Goal: Find specific page/section: Find specific page/section

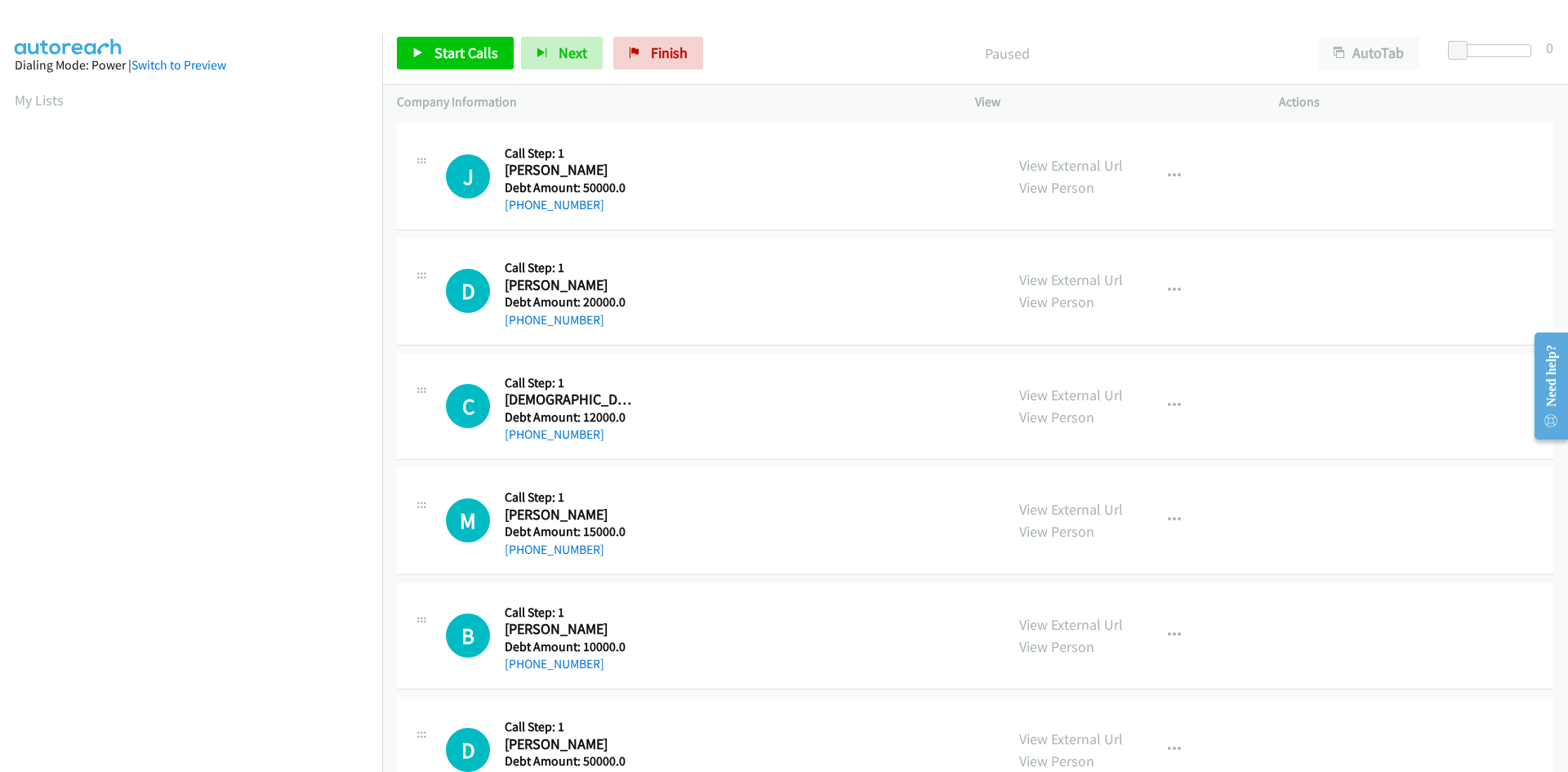
scroll to position [93, 0]
drag, startPoint x: 157, startPoint y: 60, endPoint x: 138, endPoint y: 64, distance: 19.4
click at [157, 60] on link "Switch to Preview" at bounding box center [180, 65] width 95 height 16
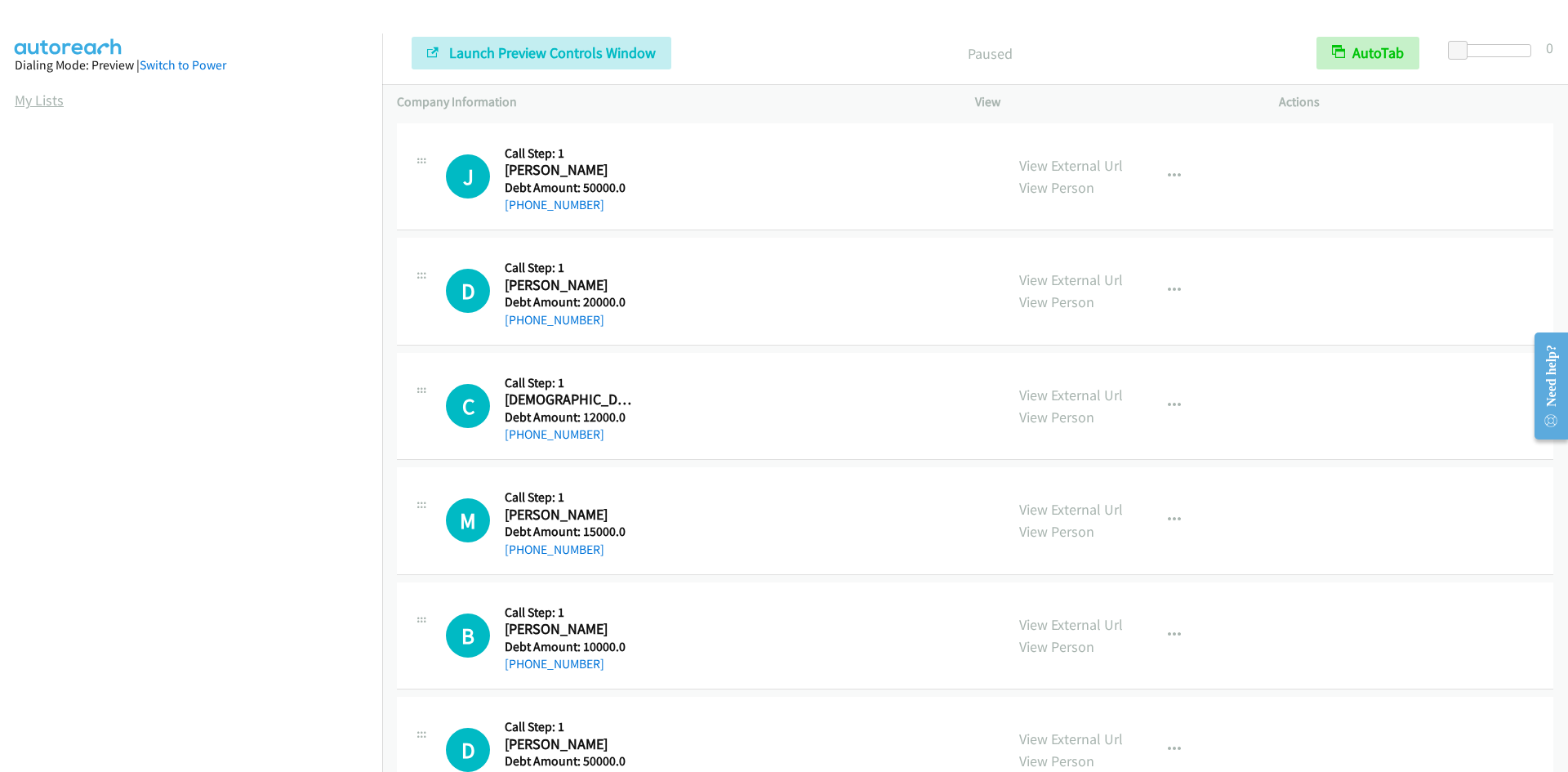
click at [39, 100] on link "My Lists" at bounding box center [39, 99] width 49 height 18
